Goal: Navigation & Orientation: Find specific page/section

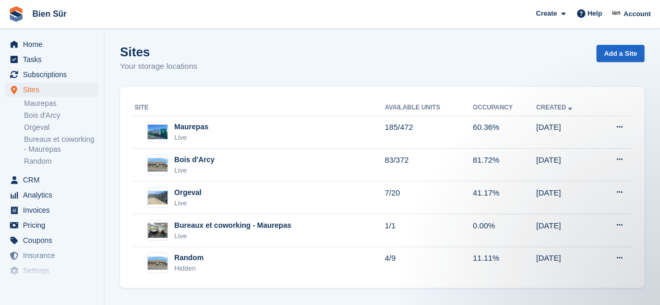
click at [241, 163] on div "Bois d'Arcy Live" at bounding box center [260, 165] width 250 height 21
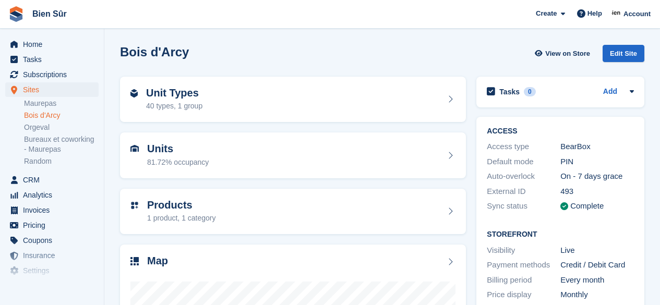
click at [336, 104] on div "Unit Types 40 types, 1 group" at bounding box center [293, 99] width 325 height 25
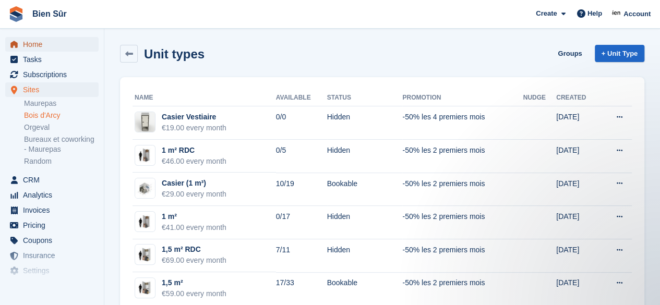
click at [24, 45] on span "Home" at bounding box center [54, 44] width 63 height 15
